Goal: Check status

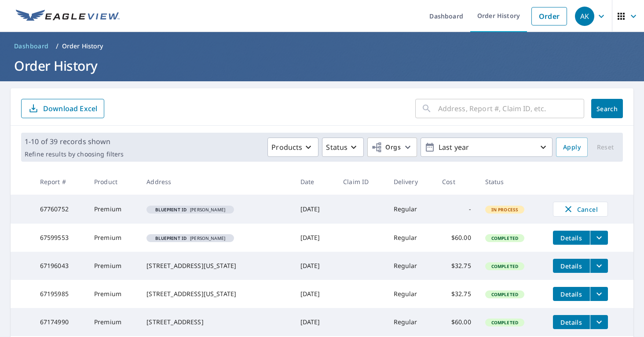
scroll to position [31, 0]
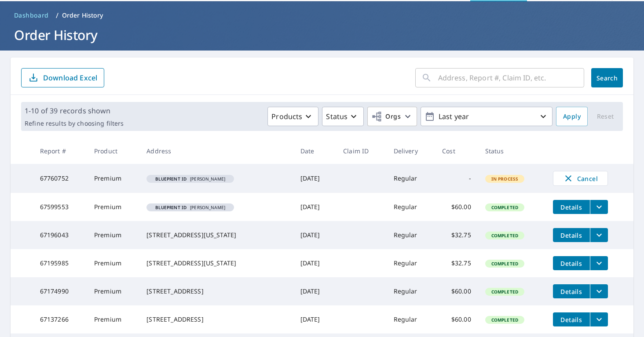
click at [532, 175] on td "In Process" at bounding box center [512, 178] width 68 height 29
click at [541, 178] on td "In Process" at bounding box center [512, 178] width 68 height 29
click at [170, 188] on td "Blueprint ID [PERSON_NAME]" at bounding box center [215, 178] width 153 height 29
click at [161, 183] on div "Blueprint ID [PERSON_NAME]" at bounding box center [190, 179] width 88 height 8
click at [93, 183] on td "Premium" at bounding box center [113, 178] width 52 height 29
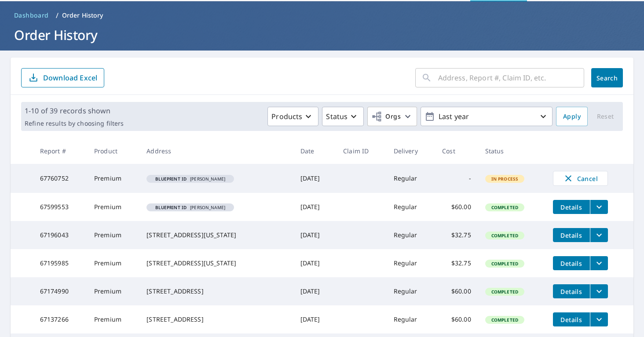
click at [93, 183] on td "Premium" at bounding box center [113, 178] width 52 height 29
click at [576, 179] on span "Cancel" at bounding box center [580, 178] width 37 height 11
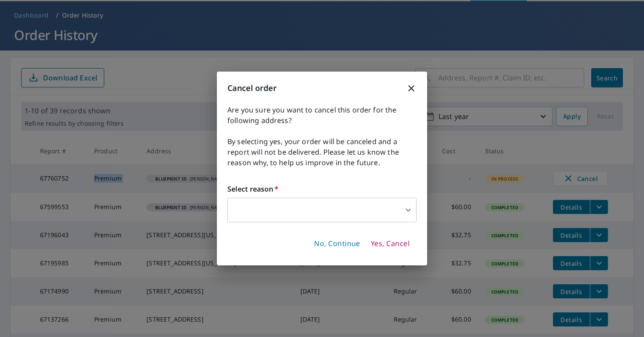
click at [345, 245] on span "No, Continue" at bounding box center [337, 244] width 46 height 10
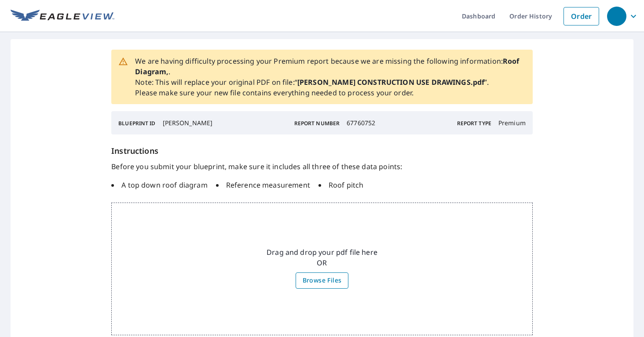
click at [308, 281] on span "Browse Files" at bounding box center [322, 280] width 39 height 11
click at [0, 0] on input "Browse Files" at bounding box center [0, 0] width 0 height 0
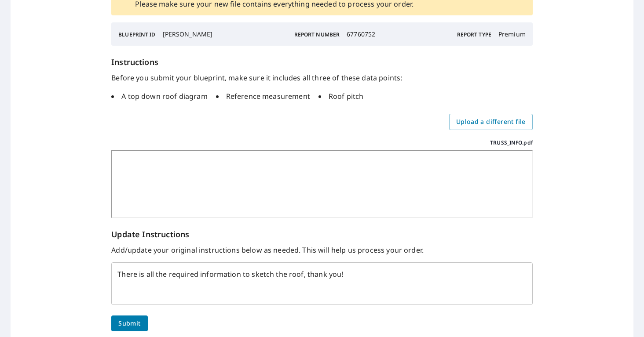
scroll to position [166, 0]
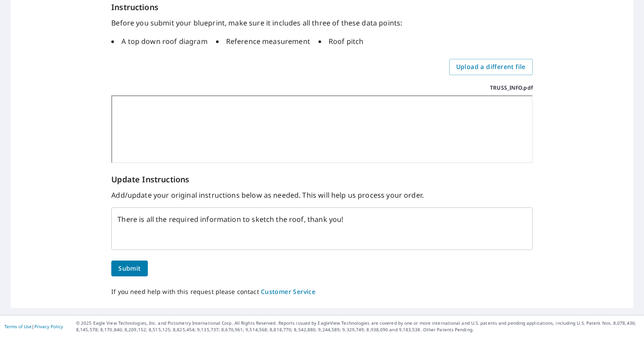
click at [130, 268] on span "Submit" at bounding box center [129, 268] width 22 height 11
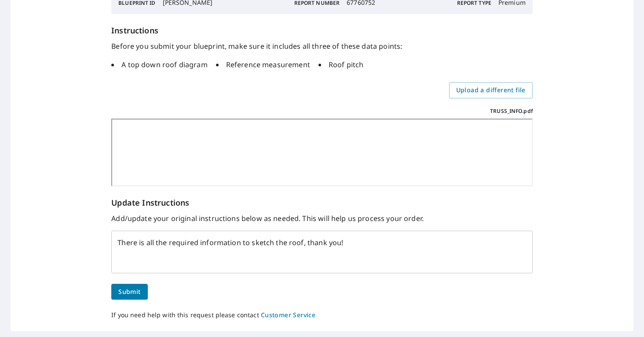
scroll to position [164, 0]
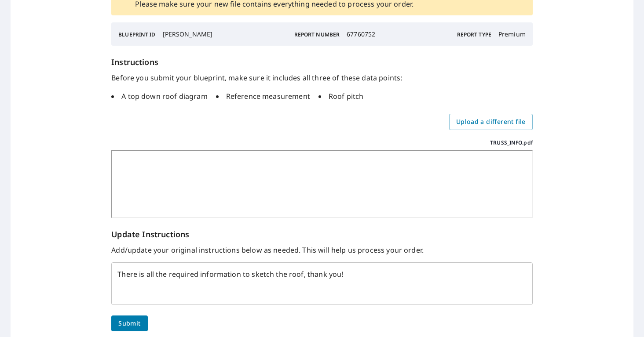
click at [133, 319] on span "Submit" at bounding box center [129, 323] width 22 height 11
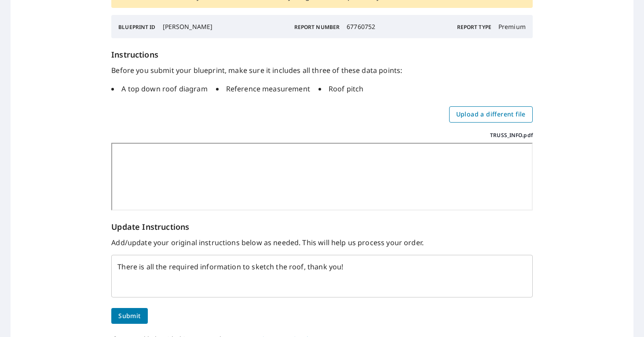
scroll to position [120, 0]
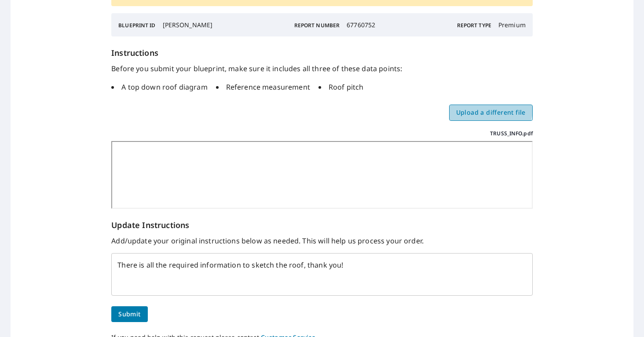
click at [490, 110] on span "Upload a different file" at bounding box center [490, 112] width 69 height 11
click at [0, 0] on input "Upload a different file" at bounding box center [0, 0] width 0 height 0
click at [131, 319] on span "Submit" at bounding box center [129, 314] width 22 height 11
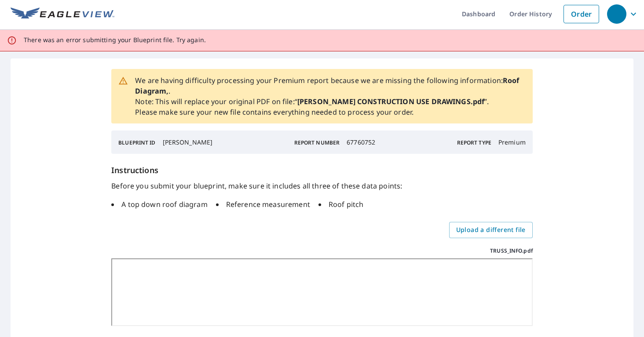
scroll to position [0, 0]
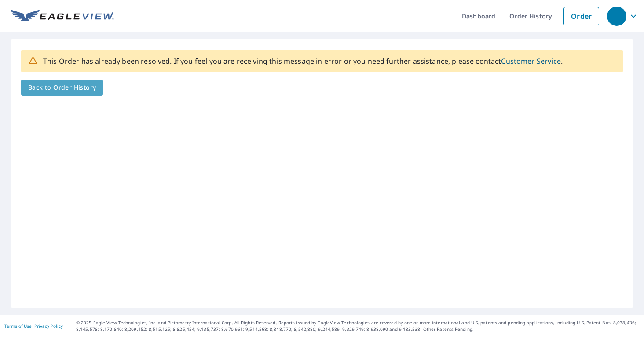
click at [90, 86] on span "Back to Order History" at bounding box center [62, 87] width 68 height 11
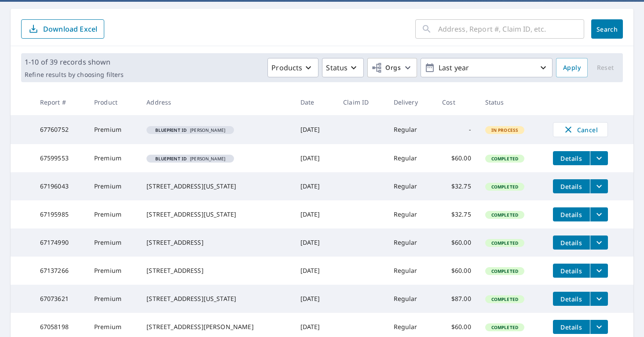
scroll to position [80, 0]
